Goal: Obtain resource: Download file/media

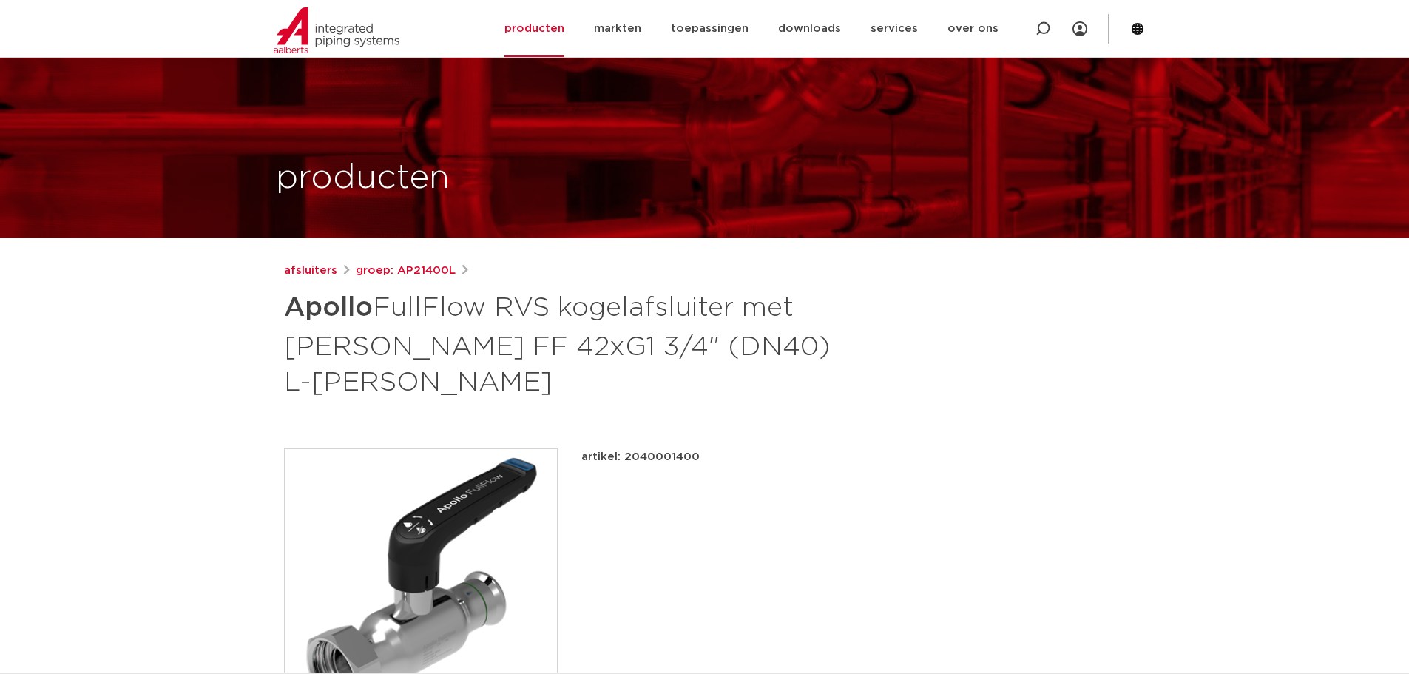
scroll to position [148, 0]
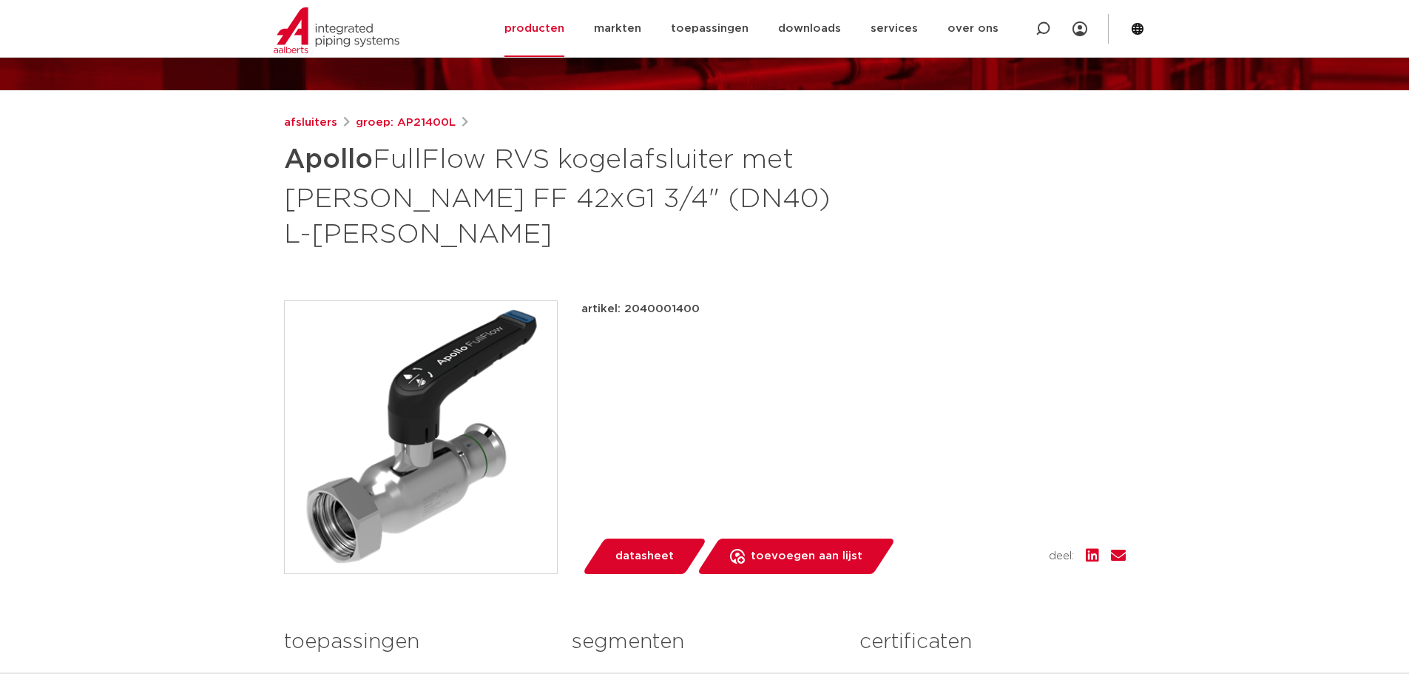
click at [654, 300] on p "artikel: 2040001400" at bounding box center [640, 309] width 118 height 18
copy p "2040001400"
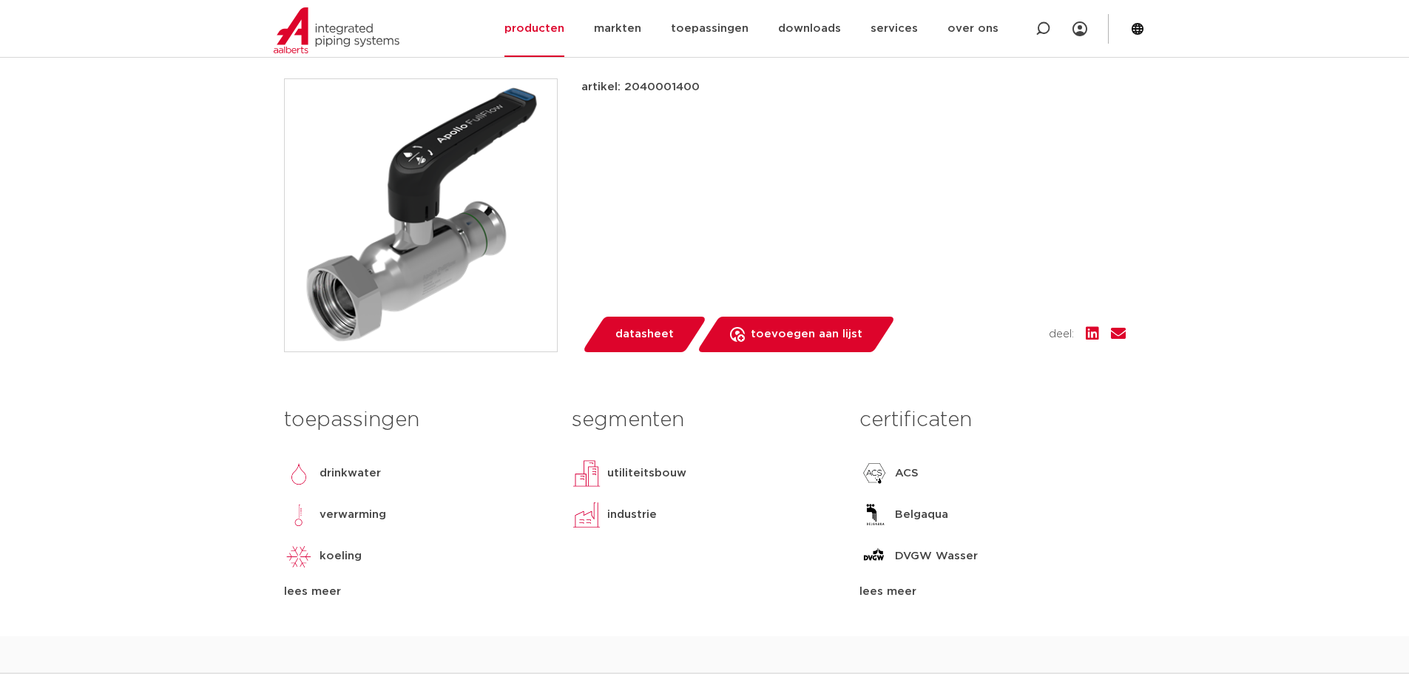
scroll to position [665, 0]
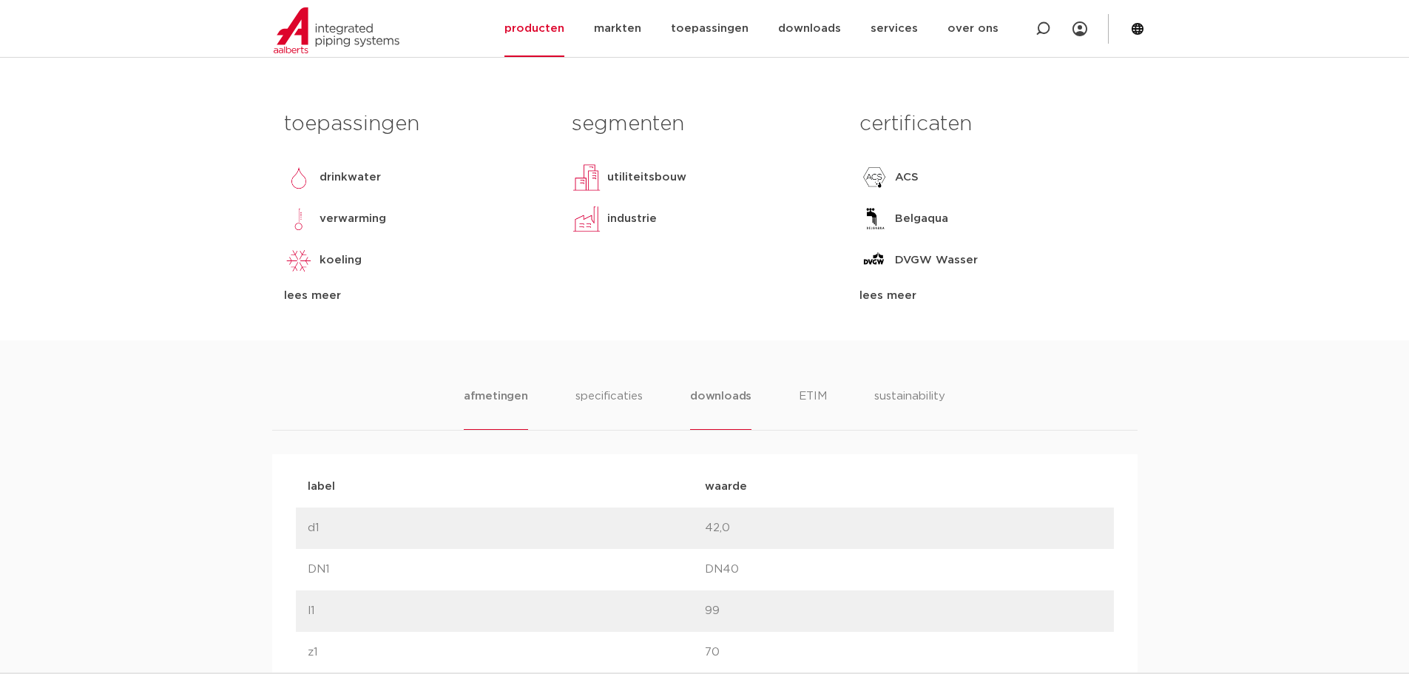
click at [731, 387] on li "downloads" at bounding box center [720, 408] width 61 height 42
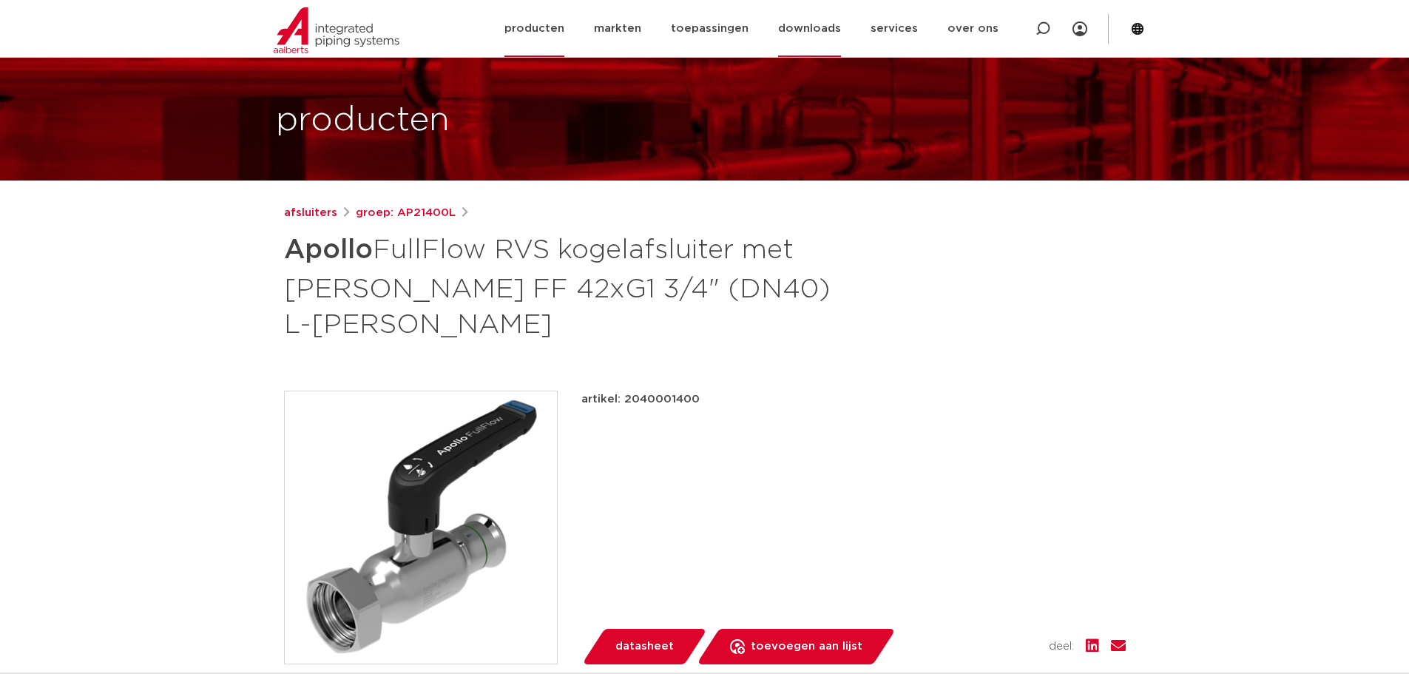
scroll to position [0, 0]
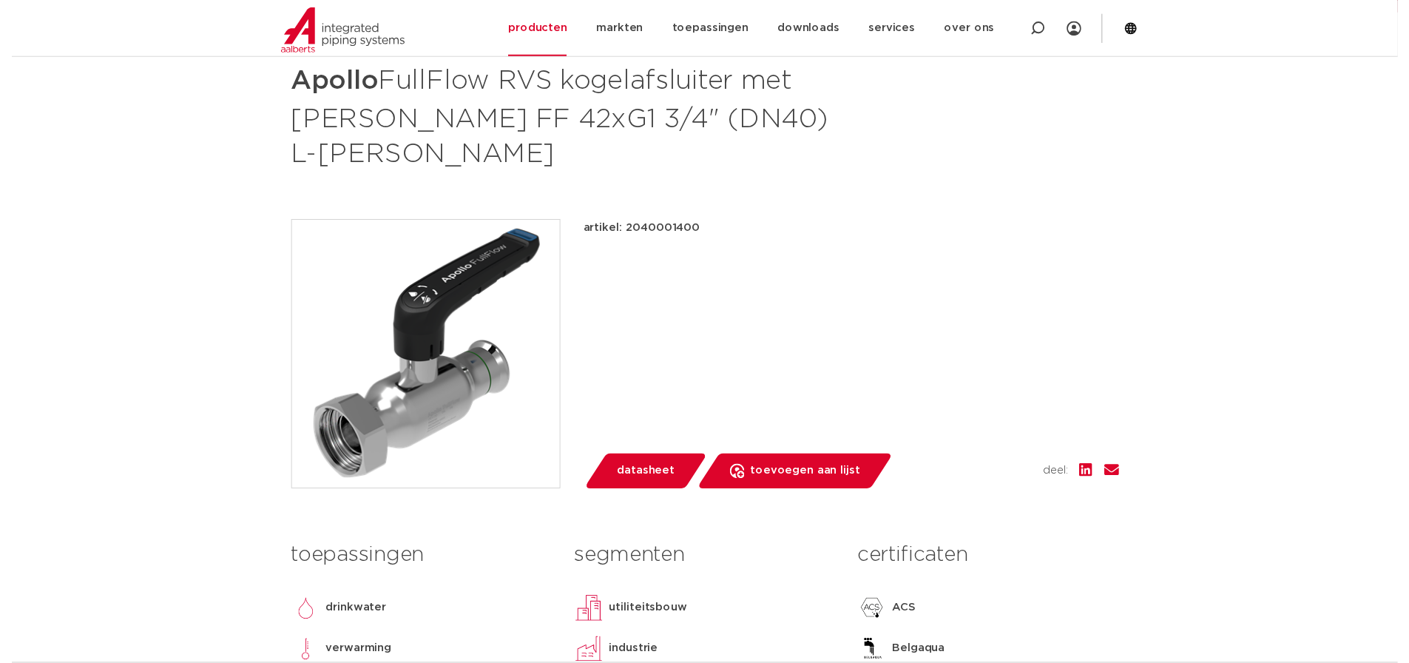
scroll to position [444, 0]
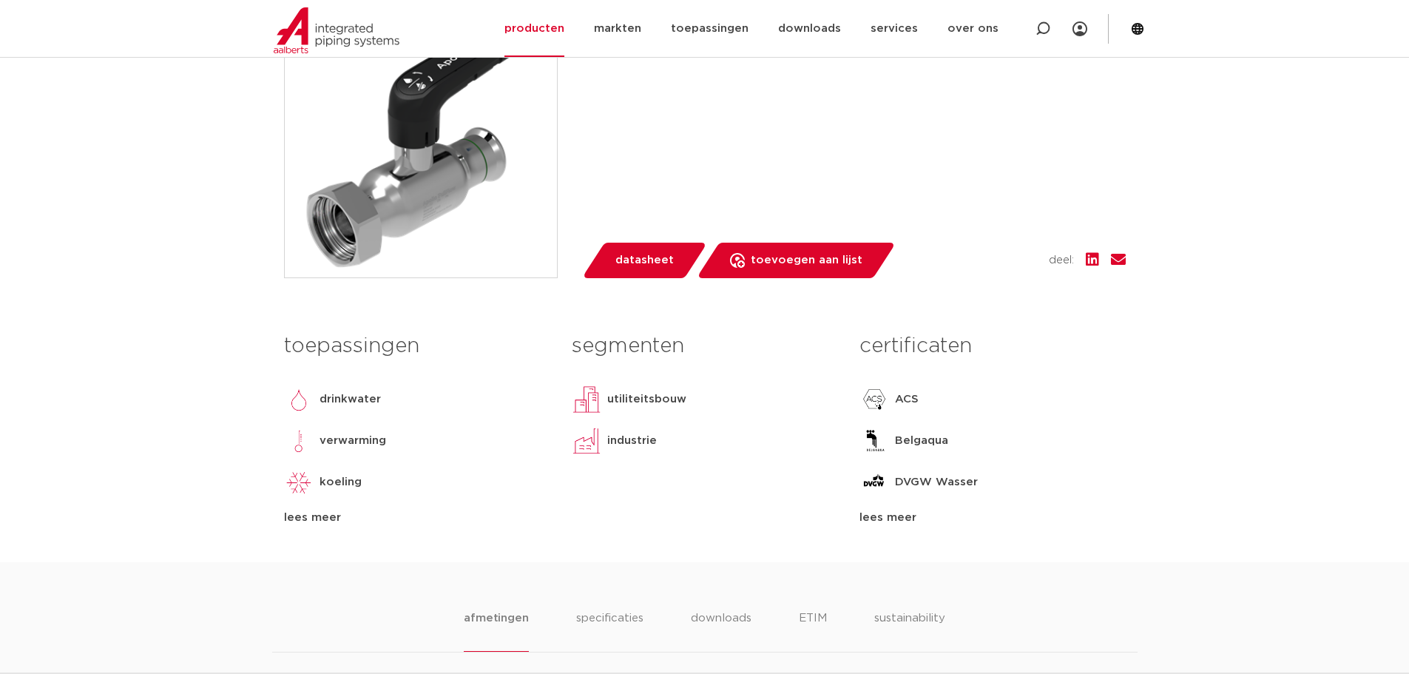
click at [647, 248] on span "datasheet" at bounding box center [644, 260] width 58 height 24
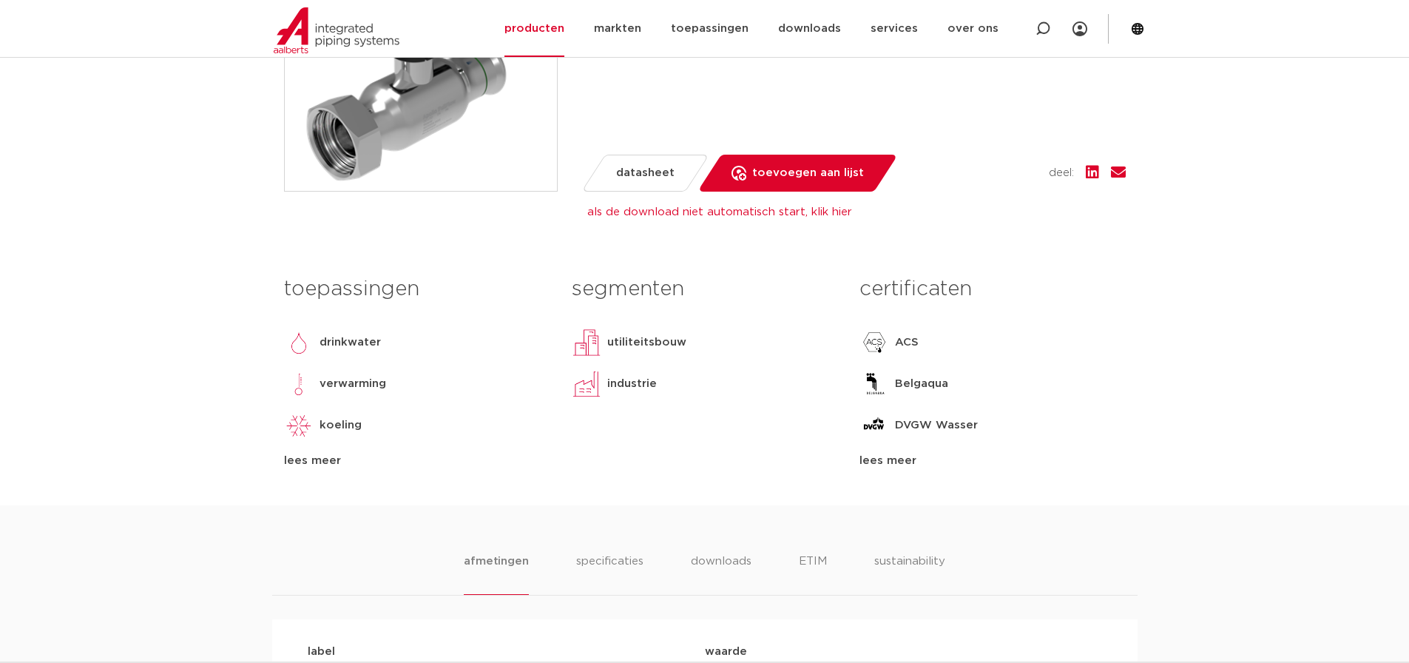
scroll to position [813, 0]
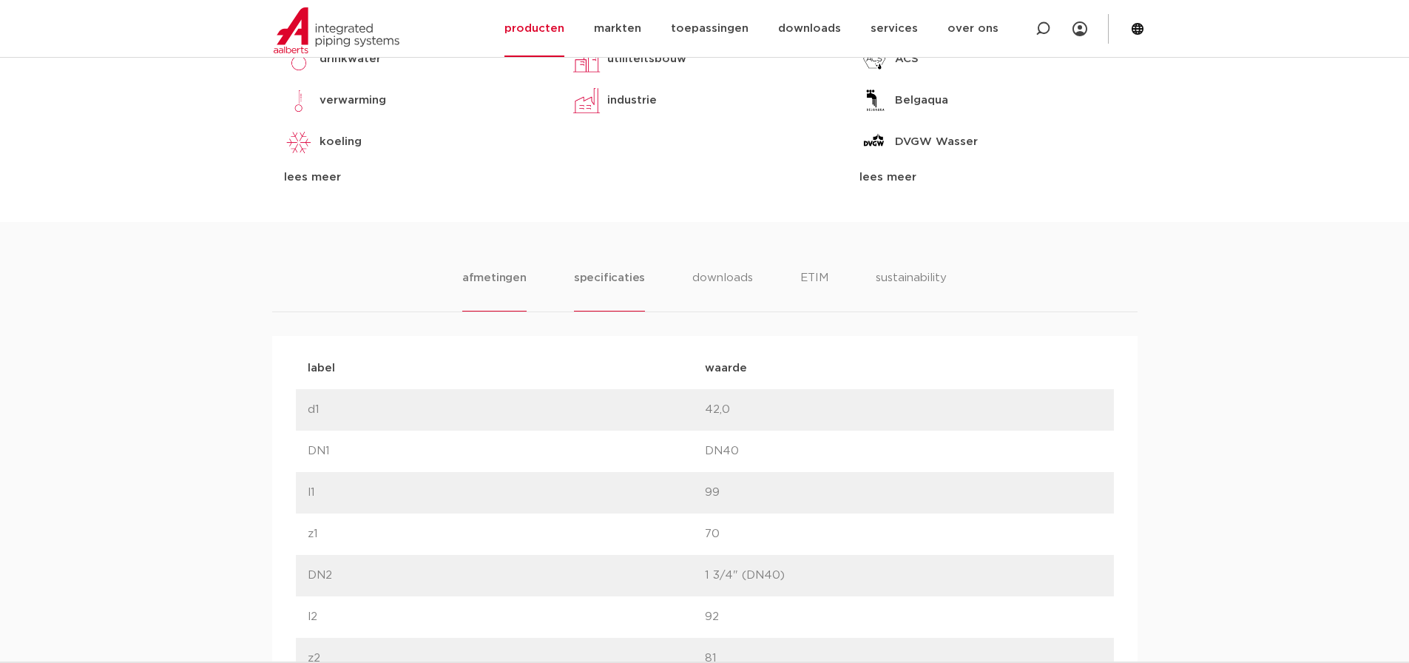
click at [628, 269] on li "specificaties" at bounding box center [609, 290] width 71 height 42
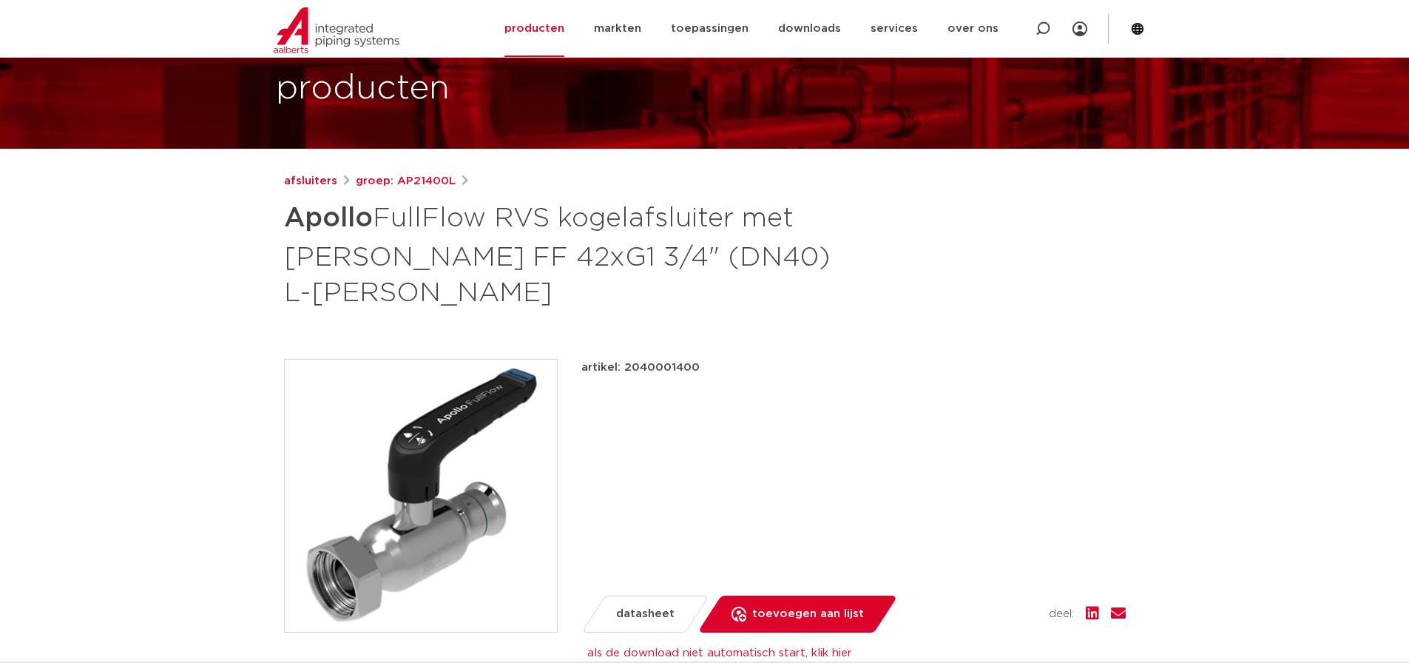
scroll to position [0, 0]
